Goal: Check status

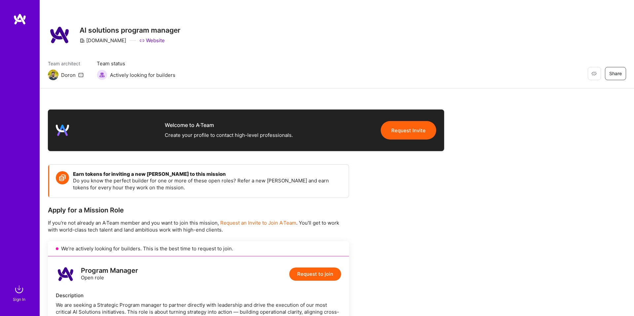
scroll to position [252, 0]
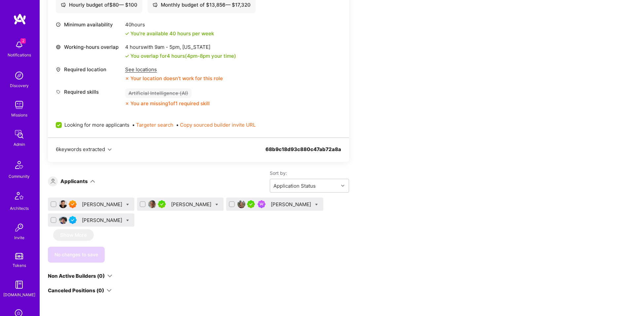
scroll to position [297, 0]
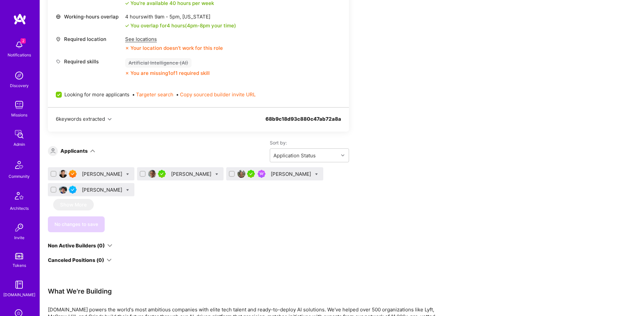
click at [93, 189] on div "[PERSON_NAME]" at bounding box center [103, 190] width 42 height 7
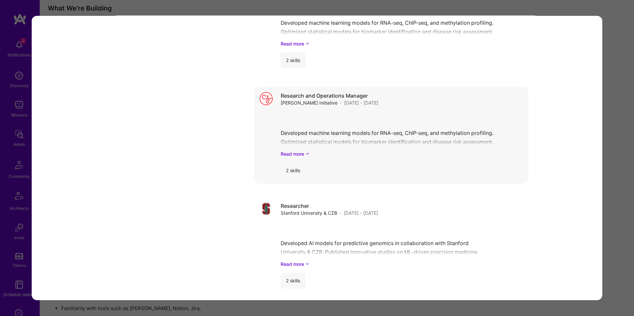
scroll to position [581, 0]
click at [18, 164] on div "Application 4 of 4 Evaluation scores Expertise level Very good Interpersonal sk…" at bounding box center [317, 158] width 634 height 316
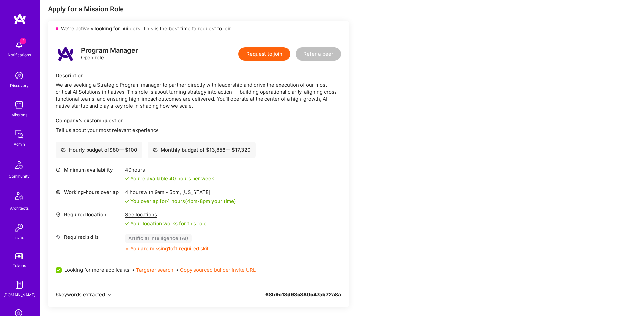
scroll to position [330, 0]
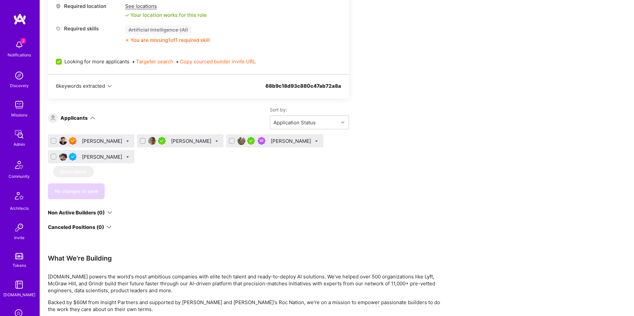
click at [95, 159] on div "[PERSON_NAME]" at bounding box center [103, 157] width 42 height 7
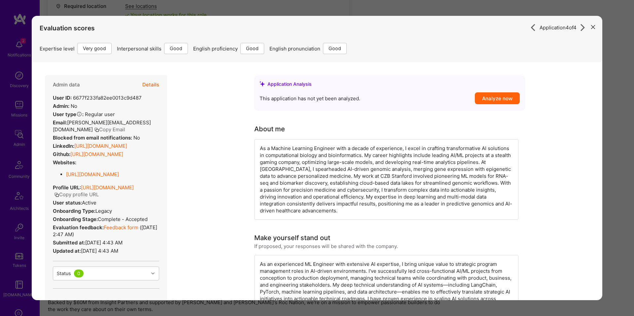
drag, startPoint x: 23, startPoint y: 105, endPoint x: 99, endPoint y: 113, distance: 76.7
click at [23, 105] on div "Application 4 of 4 Evaluation scores Expertise level Very good Interpersonal sk…" at bounding box center [317, 158] width 634 height 316
